Goal: Task Accomplishment & Management: Manage account settings

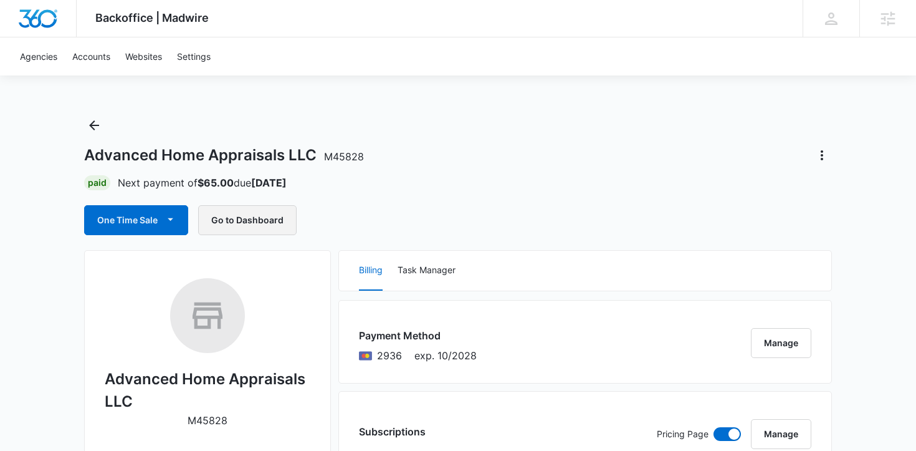
click at [247, 216] on button "Go to Dashboard" at bounding box center [247, 220] width 98 height 30
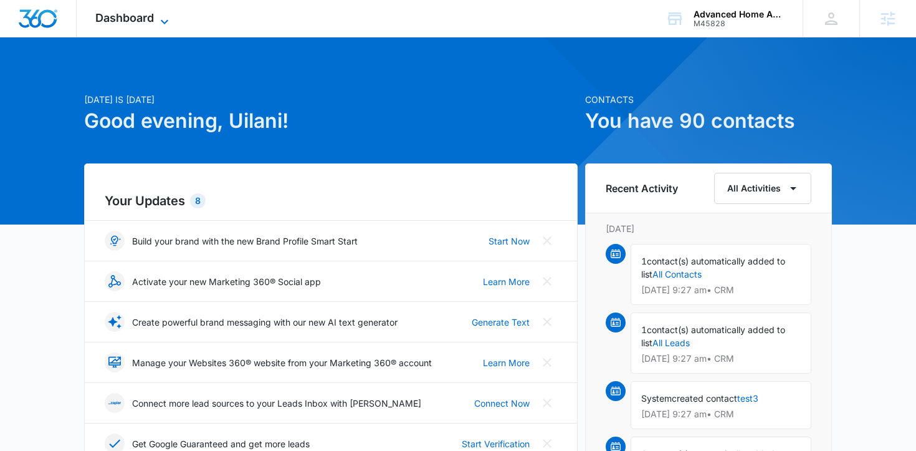
click at [151, 21] on span "Dashboard" at bounding box center [124, 17] width 59 height 13
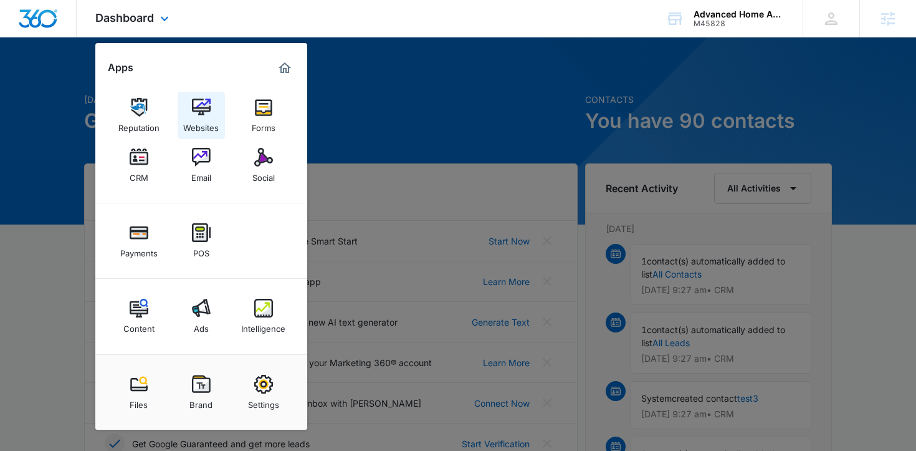
click at [206, 111] on img at bounding box center [201, 107] width 19 height 19
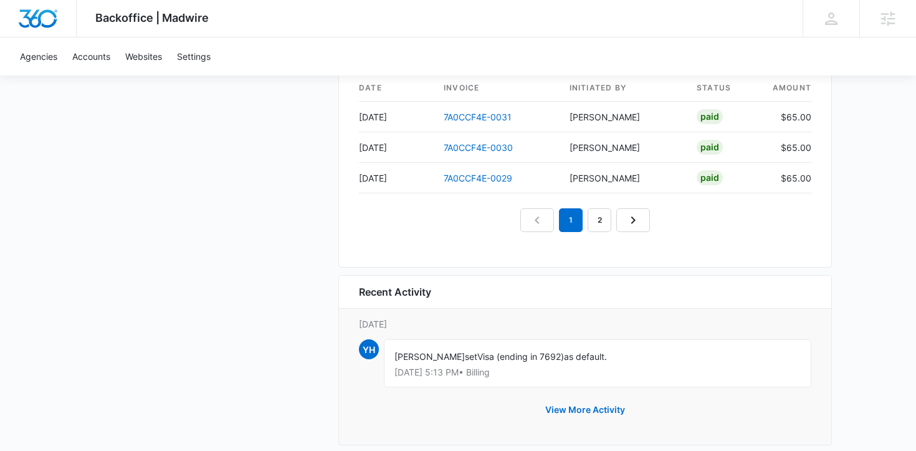
scroll to position [1371, 0]
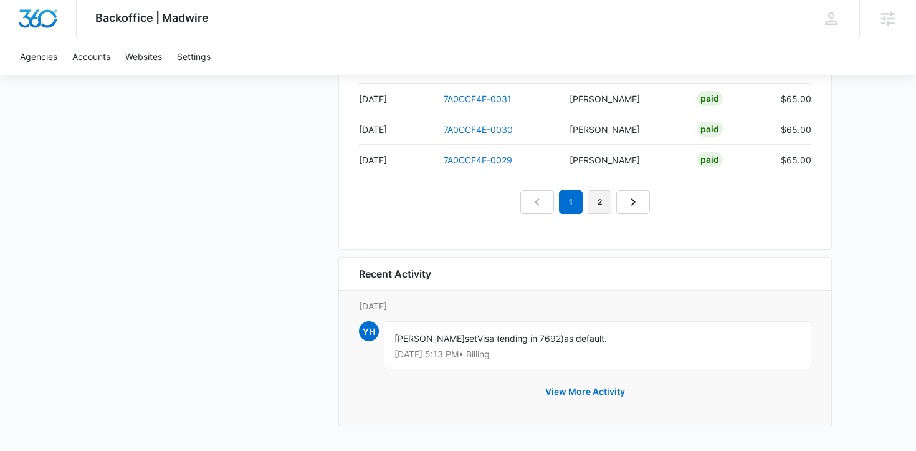
click at [601, 202] on link "2" at bounding box center [600, 202] width 24 height 24
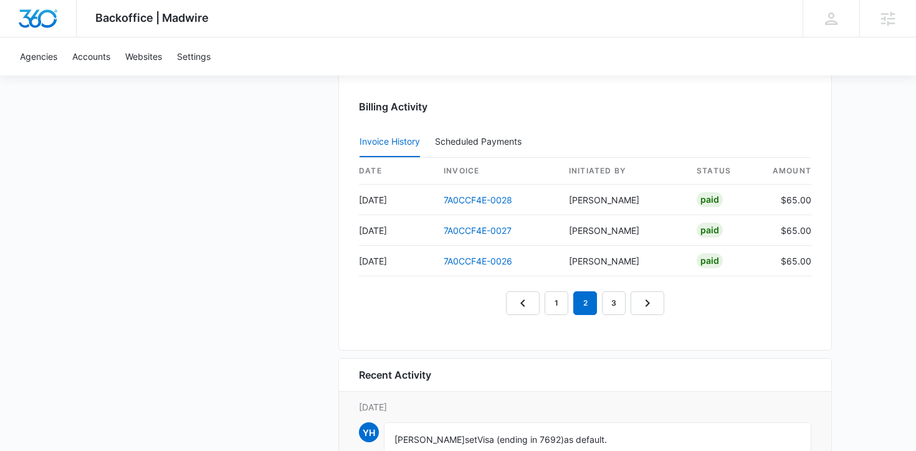
scroll to position [1278, 0]
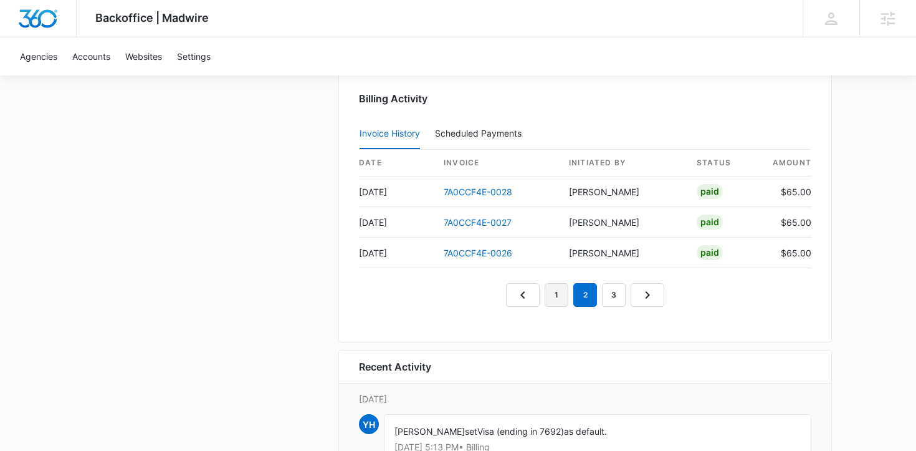
click at [560, 296] on link "1" at bounding box center [557, 295] width 24 height 24
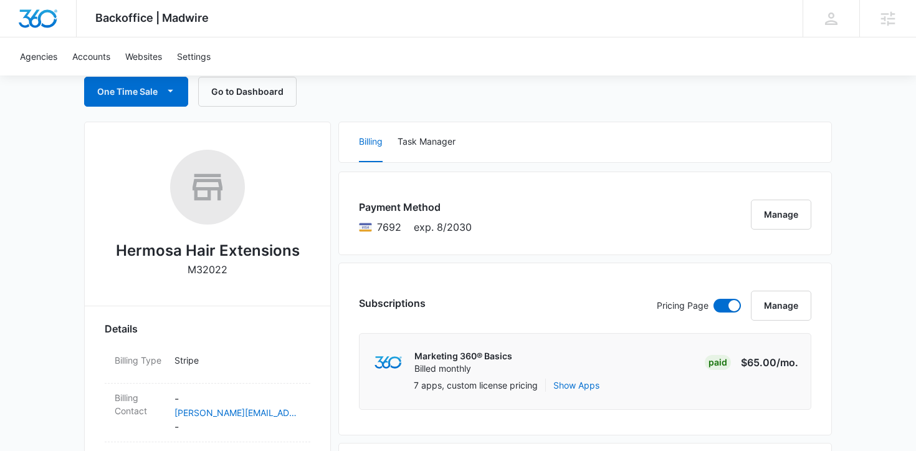
scroll to position [0, 0]
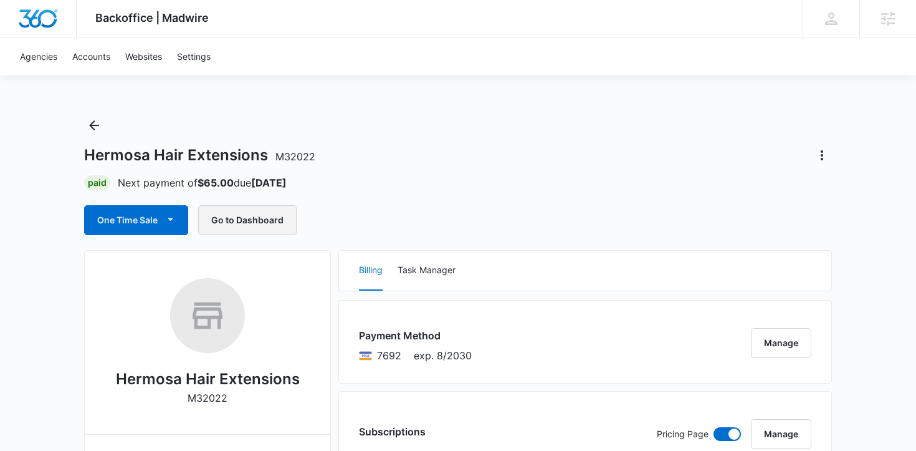
click at [247, 229] on button "Go to Dashboard" at bounding box center [247, 220] width 98 height 30
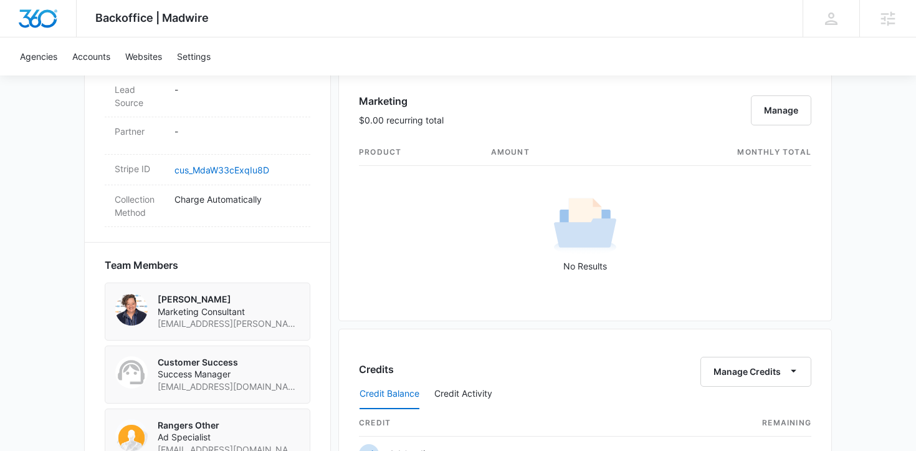
scroll to position [731, 0]
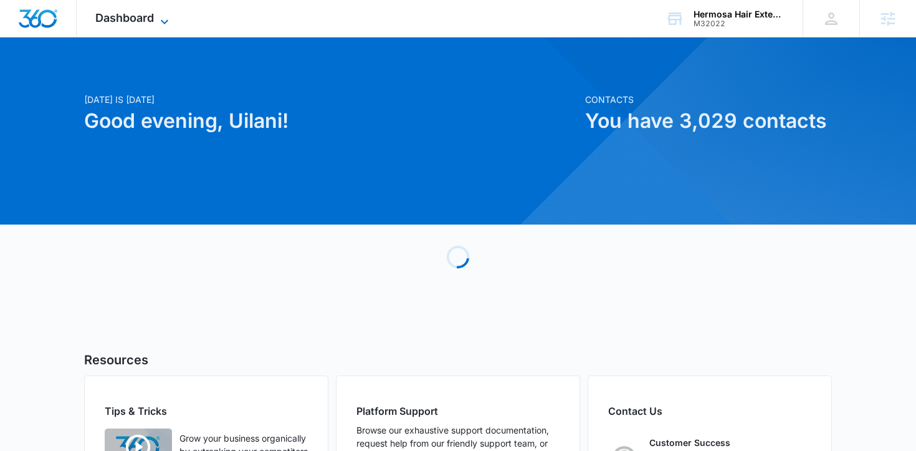
click at [118, 16] on span "Dashboard" at bounding box center [124, 17] width 59 height 13
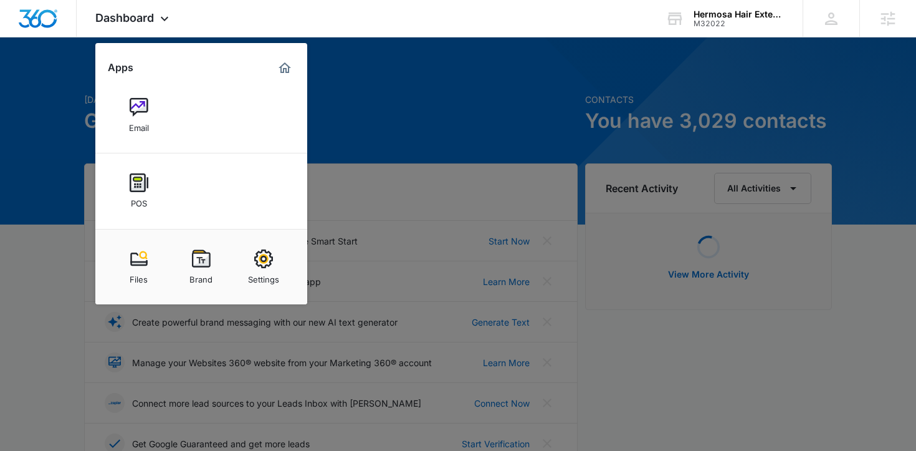
click at [45, 267] on div at bounding box center [458, 225] width 916 height 451
